Goal: Information Seeking & Learning: Learn about a topic

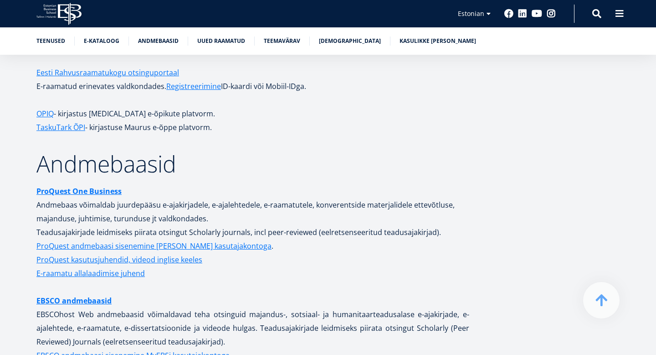
scroll to position [1719, 0]
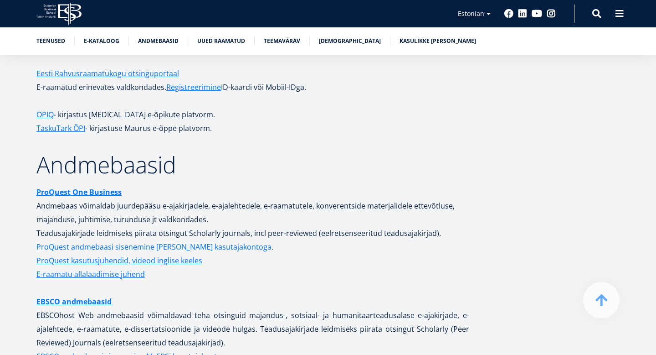
click at [109, 240] on link "ProQuest andmebaasi sisenemine [PERSON_NAME] kasutajakontoga" at bounding box center [153, 247] width 235 height 14
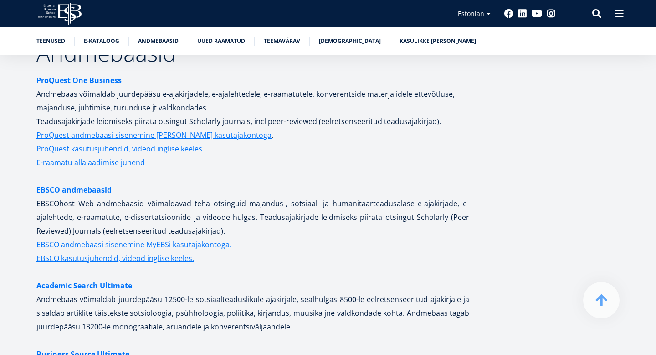
scroll to position [1836, 0]
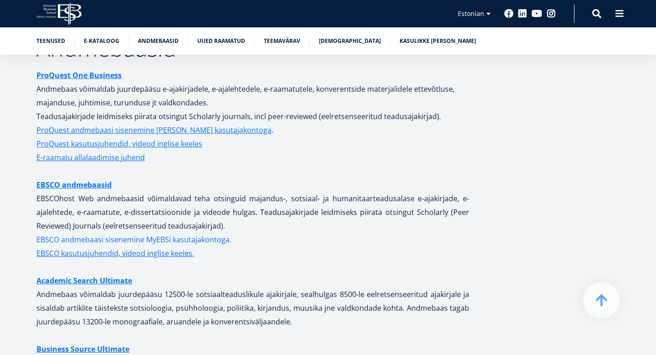
click at [102, 232] on link "EBSCO andmebaasi sisenemine MyEBSi kasutajakontoga." at bounding box center [133, 239] width 195 height 14
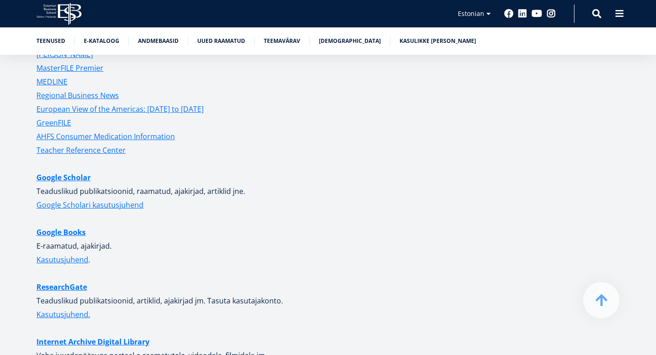
scroll to position [2260, 0]
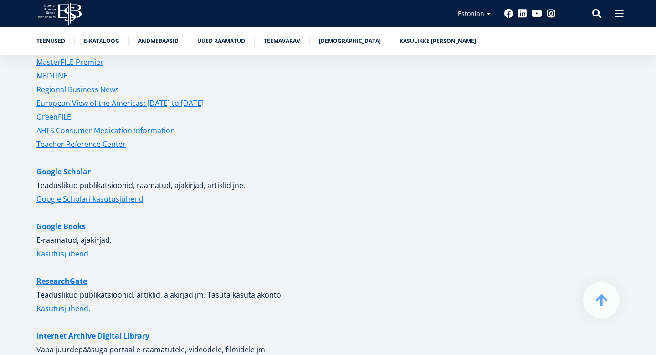
click at [56, 247] on link "Kasutusjuhend" at bounding box center [62, 254] width 52 height 14
click at [62, 221] on link "Google Books" at bounding box center [60, 226] width 49 height 14
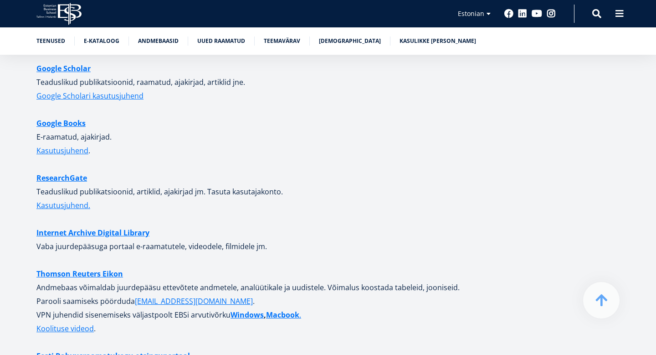
scroll to position [2364, 0]
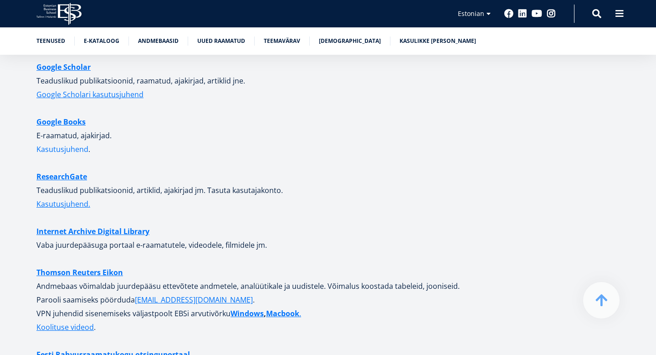
click at [63, 144] on link "Kasutusjuhend" at bounding box center [62, 149] width 52 height 14
